Goal: Task Accomplishment & Management: Use online tool/utility

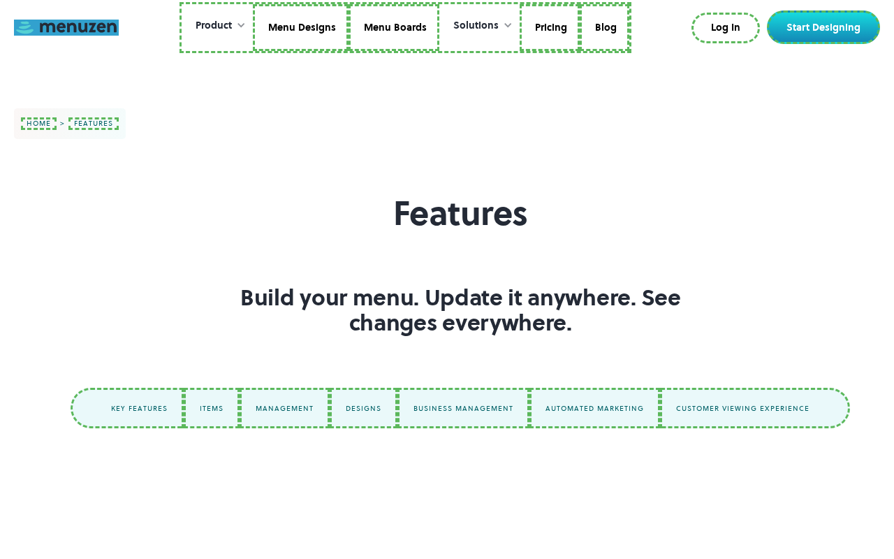
click at [66, 27] on link at bounding box center [66, 28] width 105 height 16
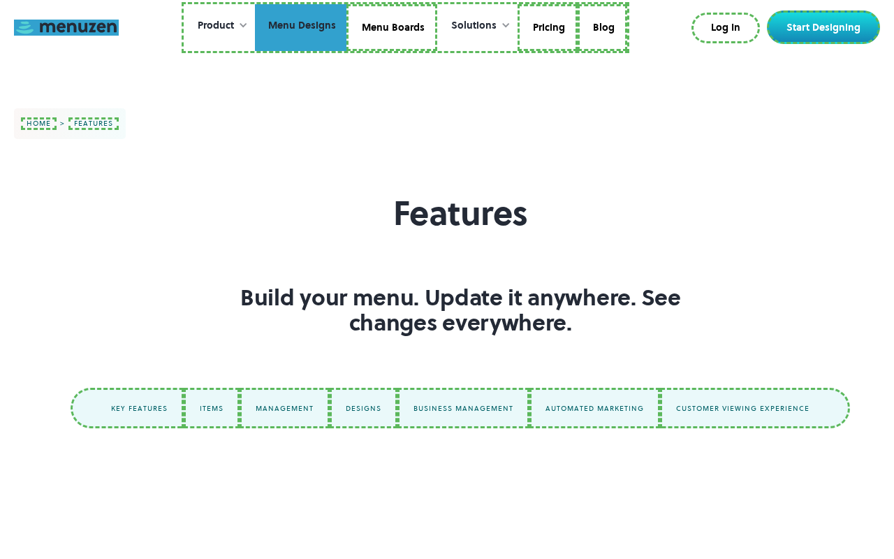
click at [302, 27] on link "Menu Designs" at bounding box center [301, 28] width 92 height 48
click at [391, 27] on link "Menu Boards" at bounding box center [392, 28] width 91 height 48
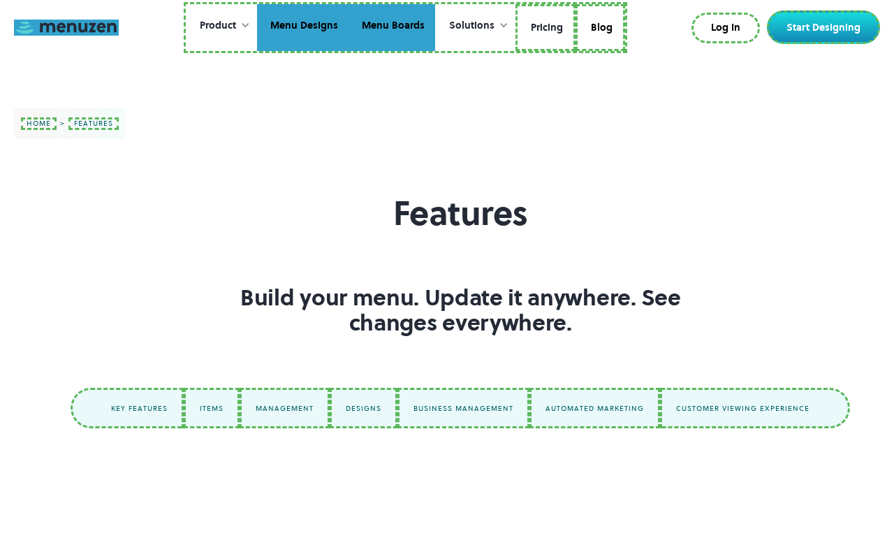
click at [544, 27] on link "Pricing" at bounding box center [546, 28] width 60 height 48
click at [598, 25] on link "Blog" at bounding box center [599, 28] width 50 height 48
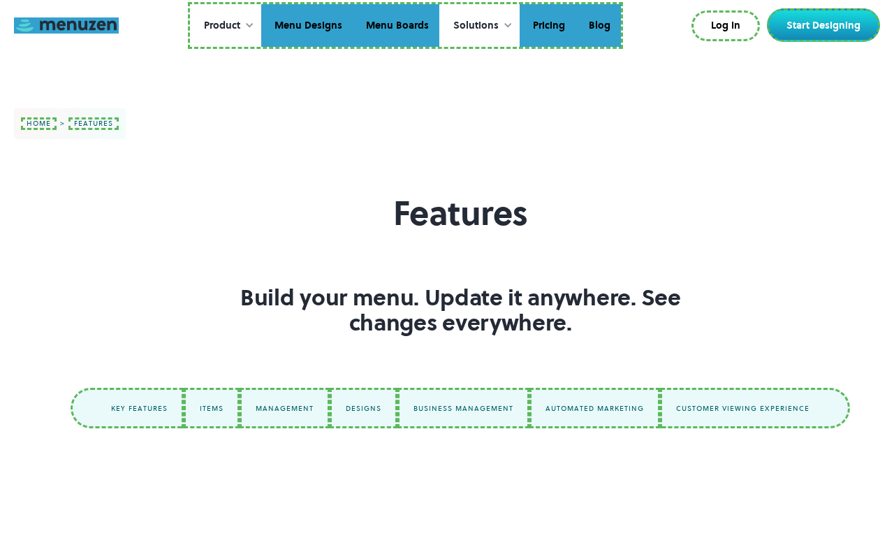
click at [729, 26] on link "Log In" at bounding box center [726, 25] width 68 height 31
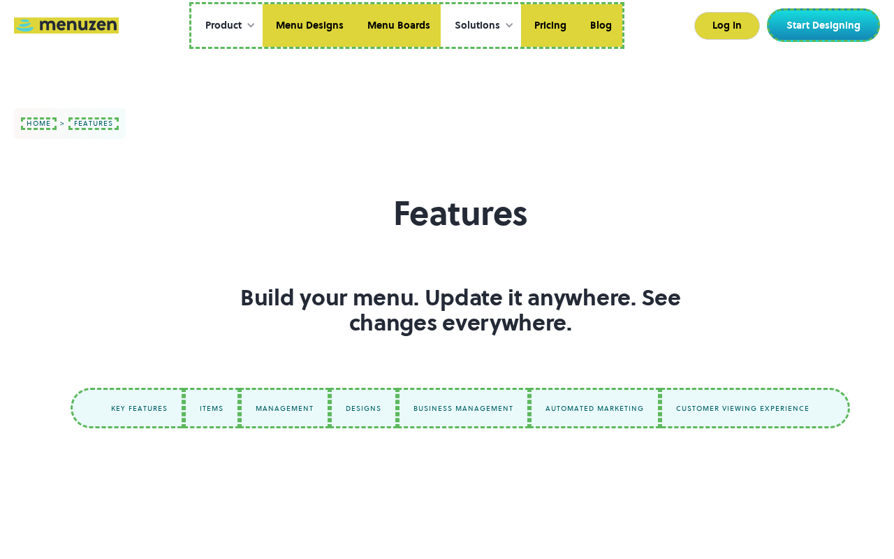
click at [827, 25] on link "Start Designing" at bounding box center [823, 25] width 113 height 34
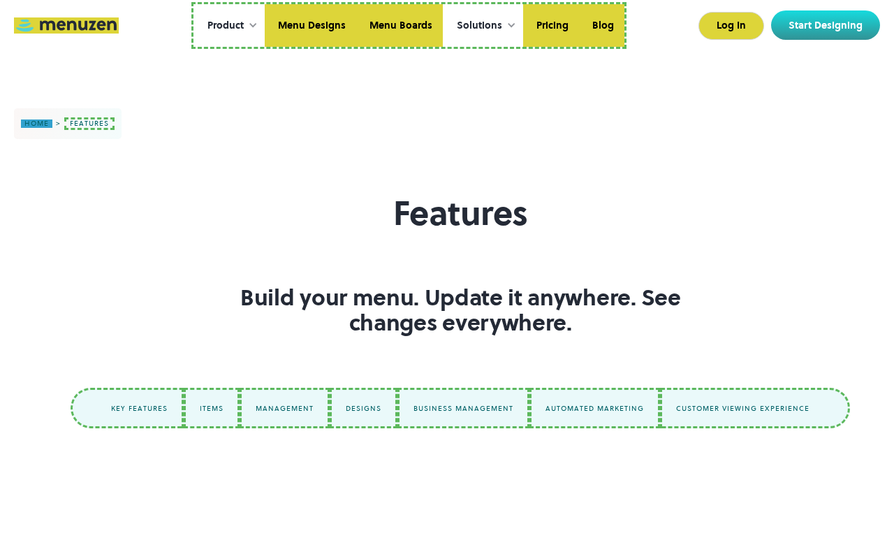
click at [36, 124] on link "home" at bounding box center [36, 123] width 31 height 8
click at [88, 123] on link "features" at bounding box center [89, 123] width 50 height 13
